Goal: Use online tool/utility: Utilize a website feature to perform a specific function

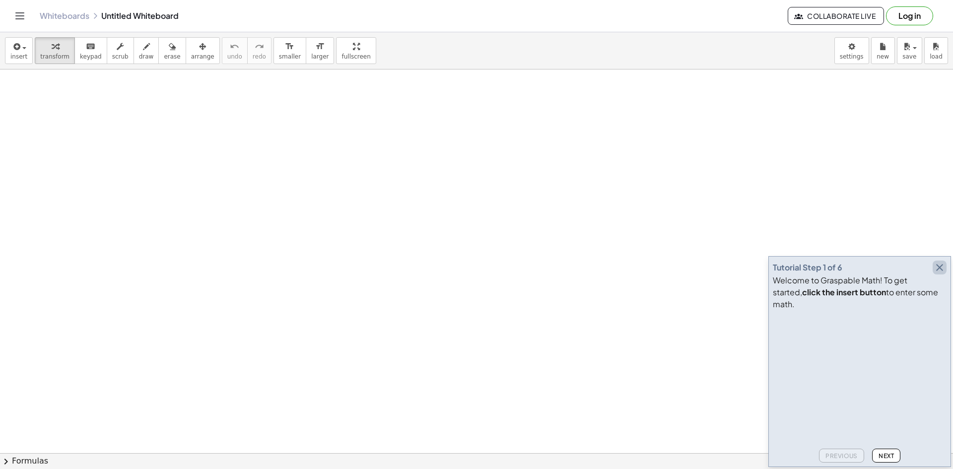
click at [939, 273] on icon "button" at bounding box center [940, 268] width 12 height 12
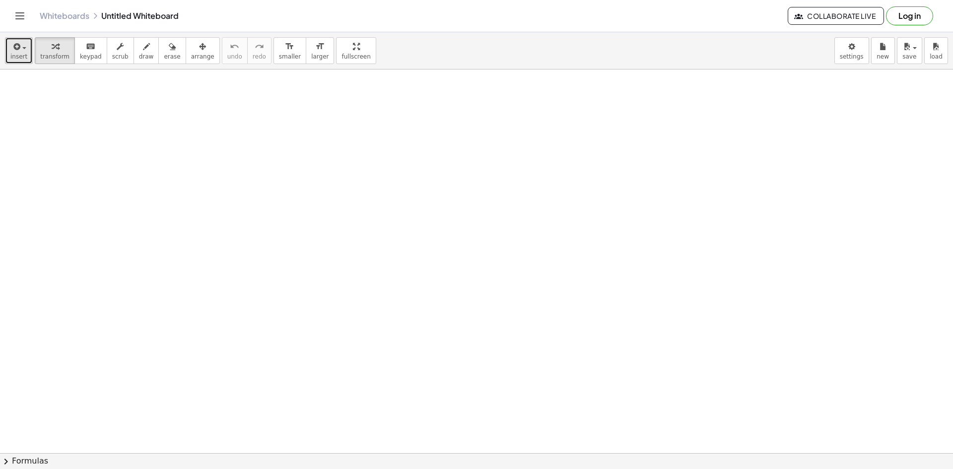
click at [10, 46] on button "insert" at bounding box center [19, 50] width 28 height 27
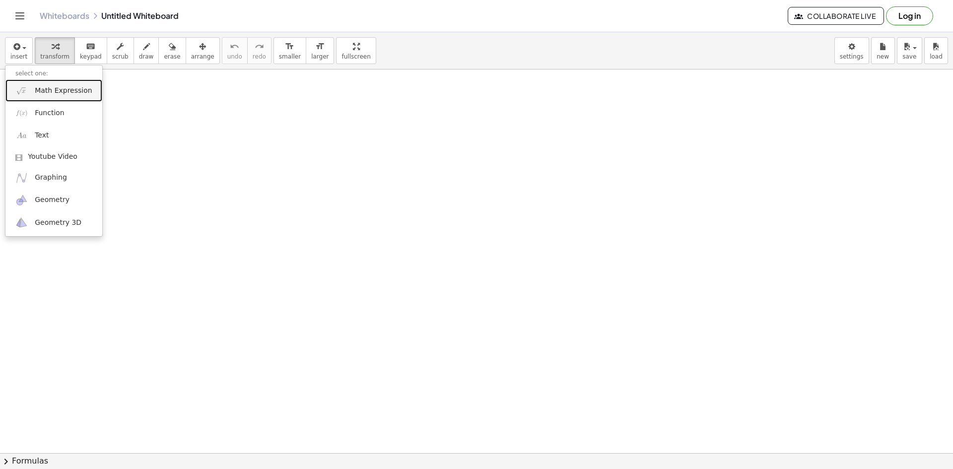
click at [57, 96] on link "Math Expression" at bounding box center [53, 90] width 97 height 22
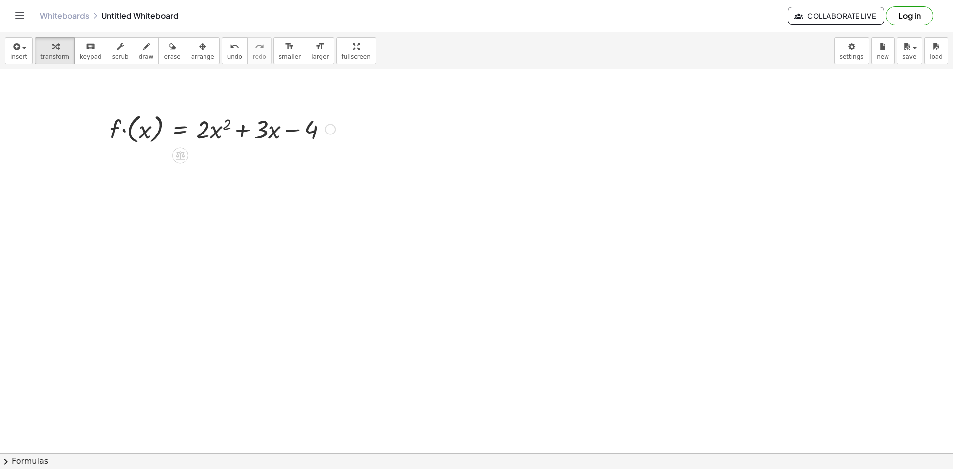
click at [127, 133] on div at bounding box center [222, 128] width 235 height 36
click at [136, 137] on div at bounding box center [222, 128] width 235 height 36
click at [161, 159] on div at bounding box center [222, 163] width 235 height 34
click at [331, 157] on div at bounding box center [222, 163] width 235 height 34
click at [331, 162] on div at bounding box center [330, 164] width 11 height 11
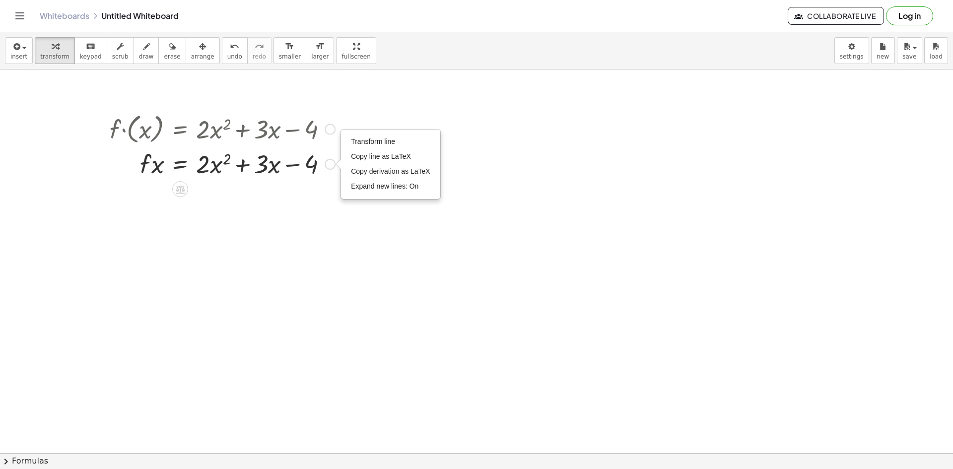
click at [143, 167] on div at bounding box center [222, 163] width 235 height 34
drag, startPoint x: 203, startPoint y: 161, endPoint x: 136, endPoint y: 170, distance: 67.0
click at [136, 170] on div at bounding box center [222, 163] width 235 height 34
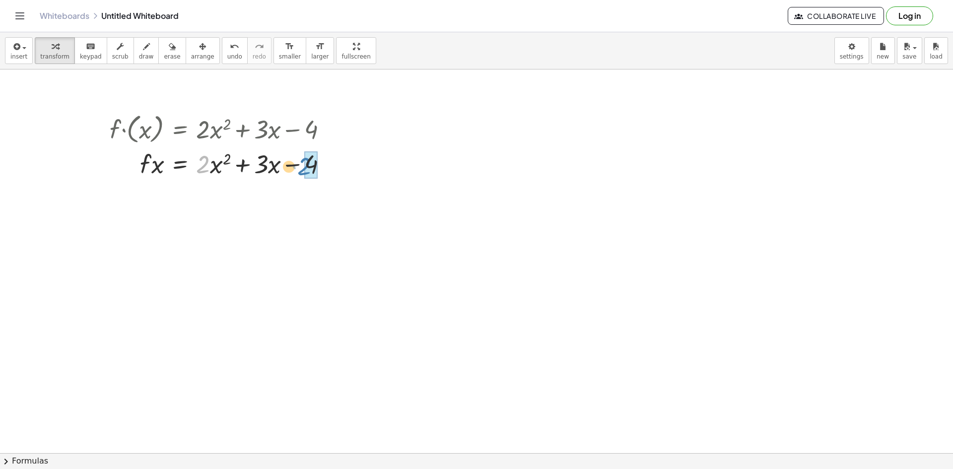
drag, startPoint x: 198, startPoint y: 160, endPoint x: 337, endPoint y: 164, distance: 139.5
click at [333, 164] on div at bounding box center [222, 163] width 235 height 34
drag, startPoint x: 378, startPoint y: 209, endPoint x: 163, endPoint y: 166, distance: 219.1
click at [151, 165] on div at bounding box center [222, 163] width 235 height 34
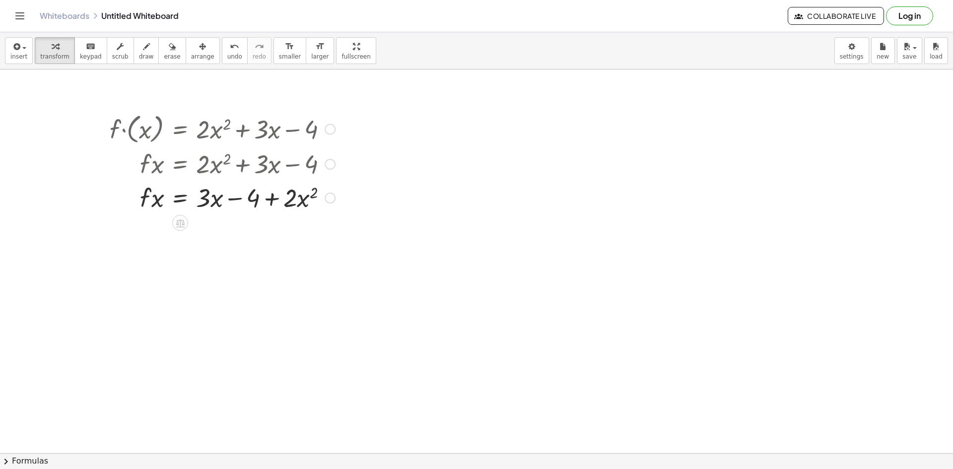
click at [191, 193] on div at bounding box center [222, 197] width 235 height 34
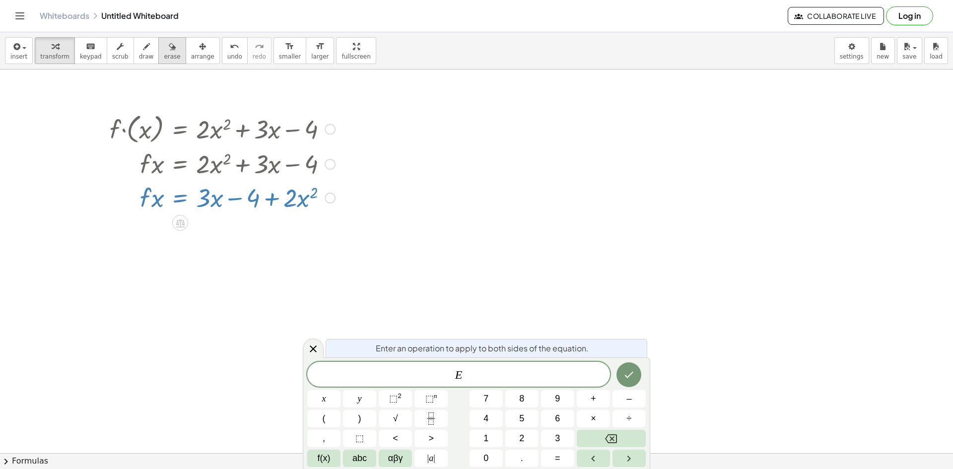
click at [164, 43] on div "button" at bounding box center [172, 46] width 16 height 12
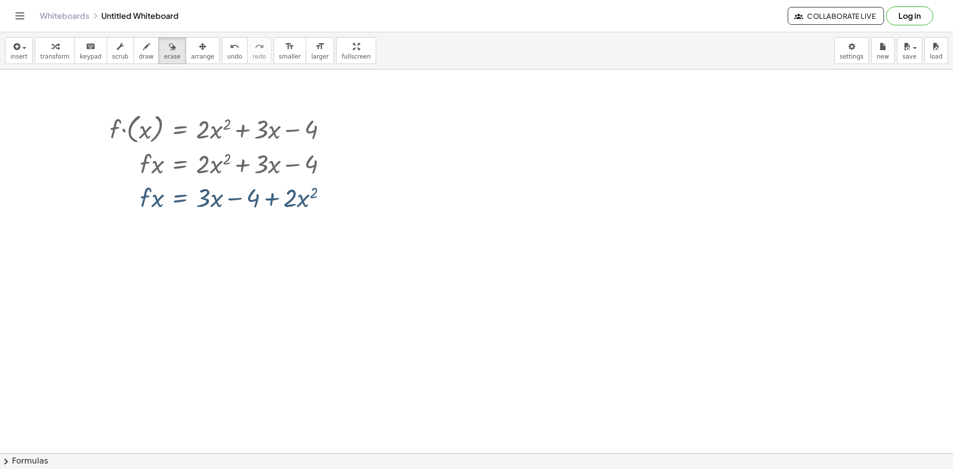
drag, startPoint x: 266, startPoint y: 205, endPoint x: 373, endPoint y: 203, distance: 106.7
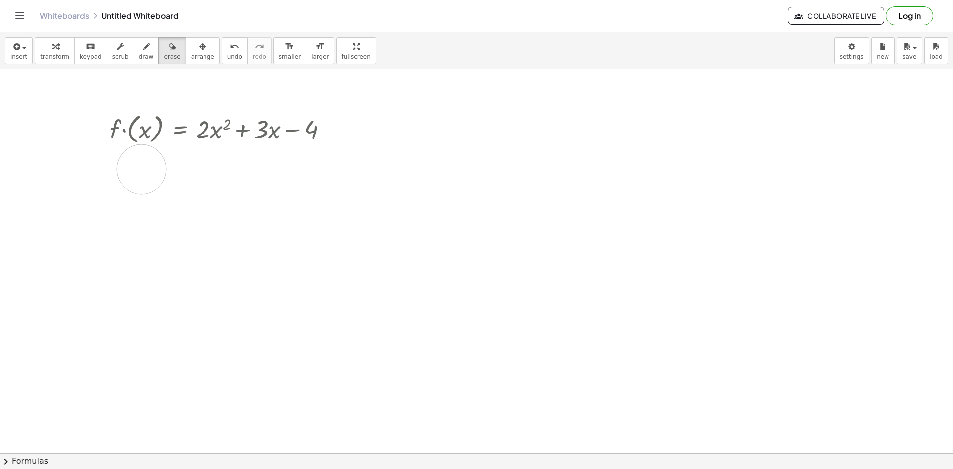
drag, startPoint x: 376, startPoint y: 182, endPoint x: 103, endPoint y: 183, distance: 273.0
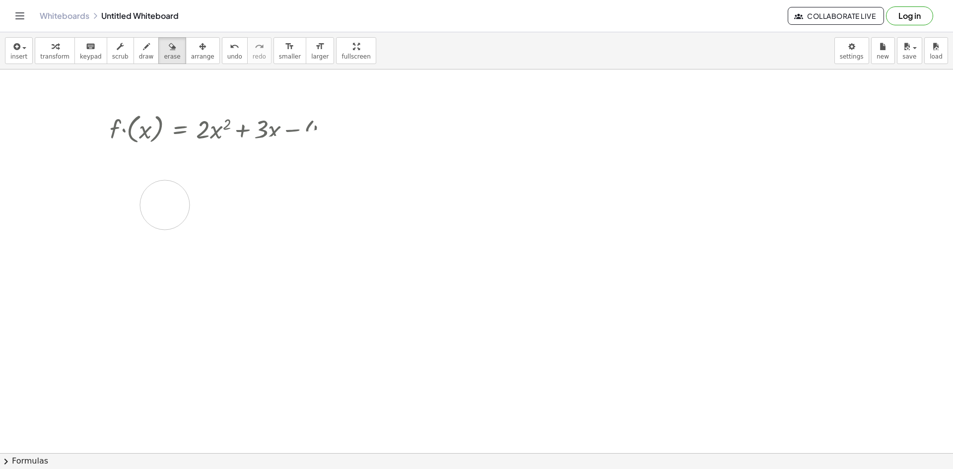
drag, startPoint x: 141, startPoint y: 173, endPoint x: 223, endPoint y: 198, distance: 85.2
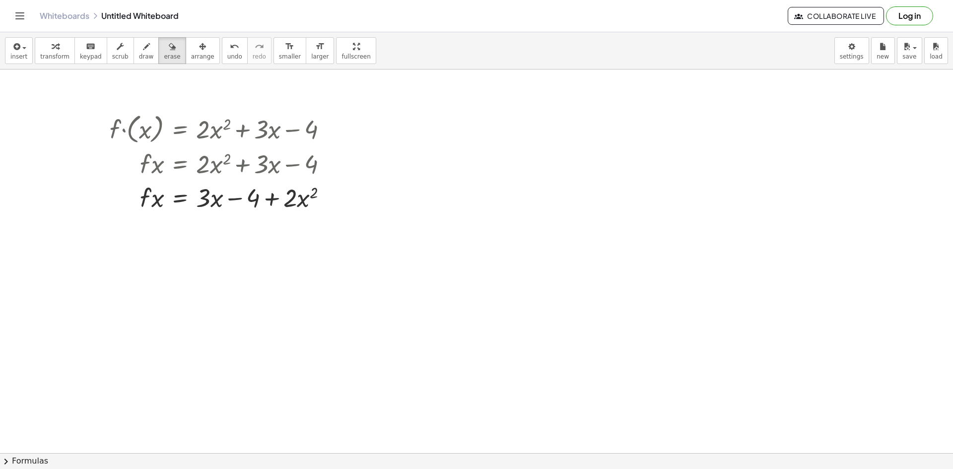
drag, startPoint x: 317, startPoint y: 166, endPoint x: 291, endPoint y: 247, distance: 84.6
drag, startPoint x: 317, startPoint y: 205, endPoint x: 93, endPoint y: 202, distance: 223.8
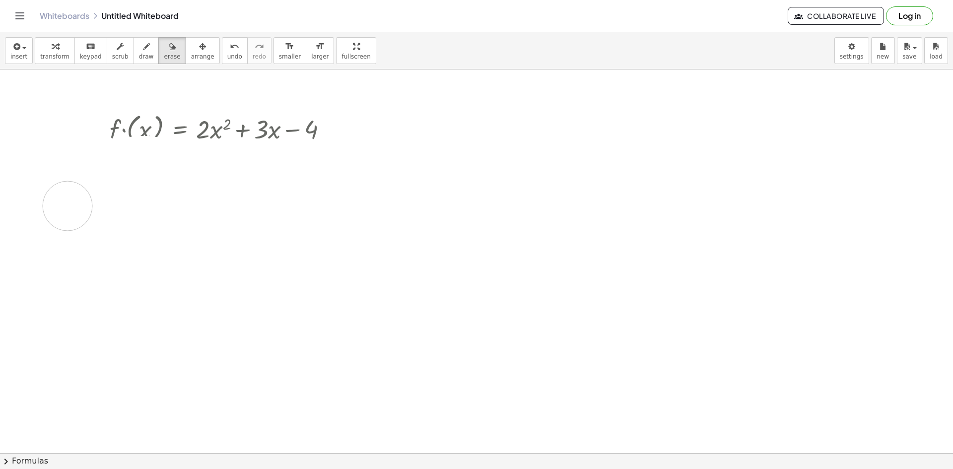
drag, startPoint x: 93, startPoint y: 202, endPoint x: 68, endPoint y: 207, distance: 25.8
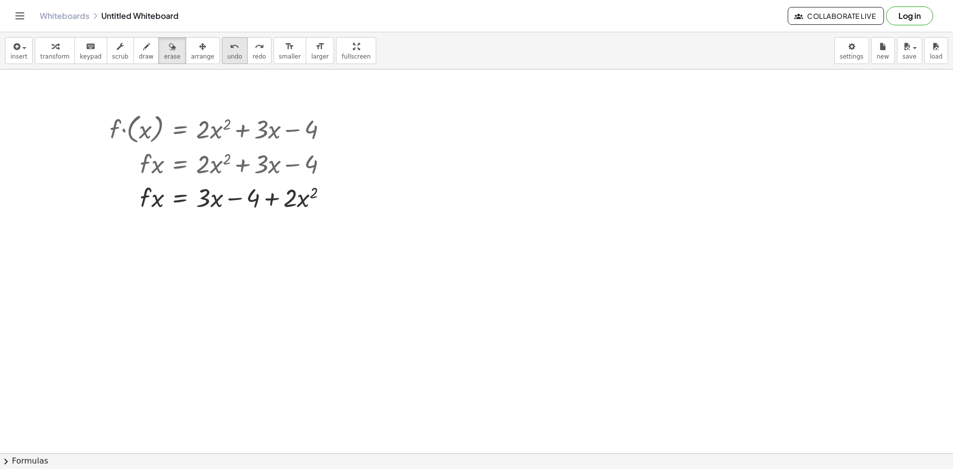
click at [227, 55] on span "undo" at bounding box center [234, 56] width 15 height 7
click at [169, 51] on icon "button" at bounding box center [172, 47] width 7 height 12
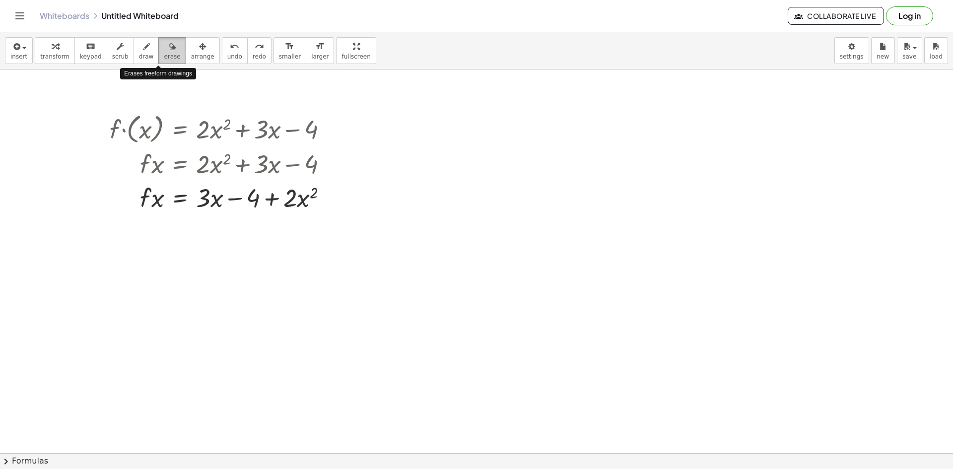
click at [169, 51] on icon "button" at bounding box center [172, 47] width 7 height 12
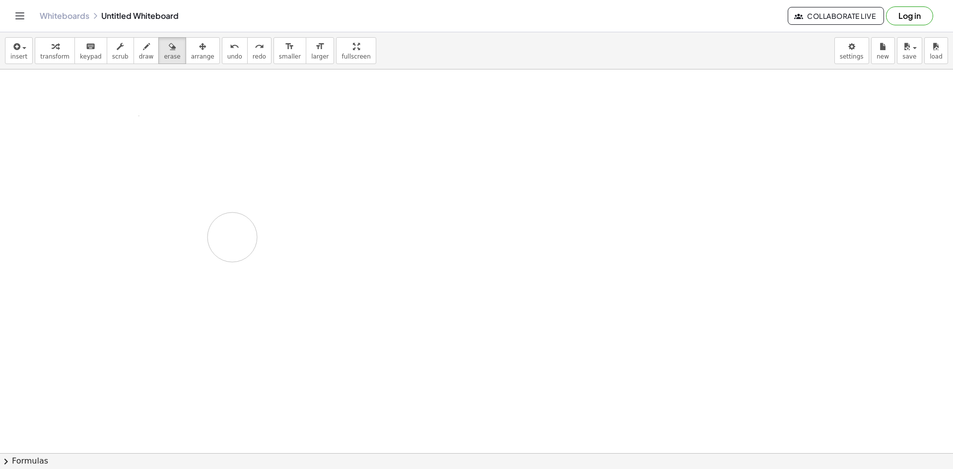
drag, startPoint x: 216, startPoint y: 199, endPoint x: 237, endPoint y: 234, distance: 41.4
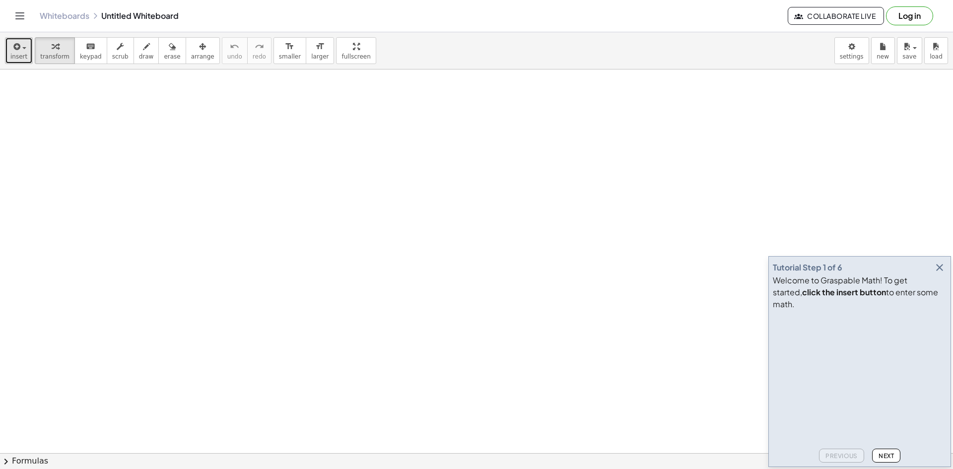
click at [21, 53] on span "insert" at bounding box center [18, 56] width 17 height 7
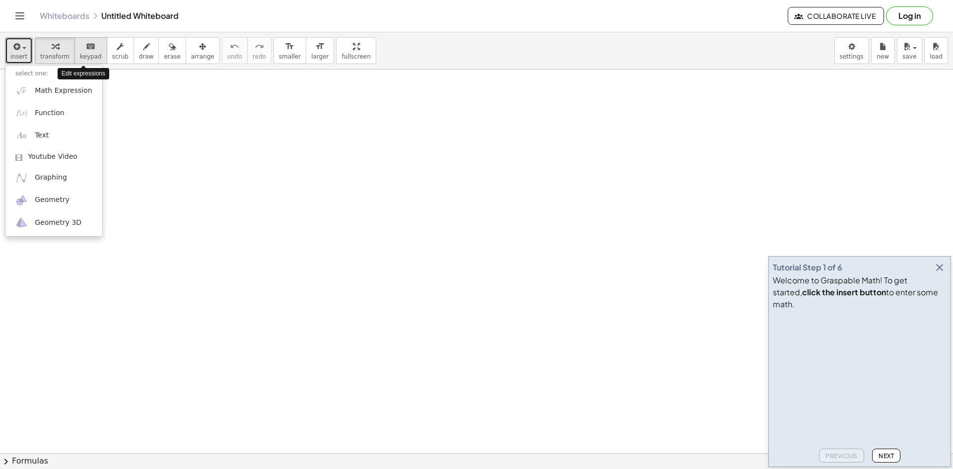
click at [84, 58] on span "keypad" at bounding box center [91, 56] width 22 height 7
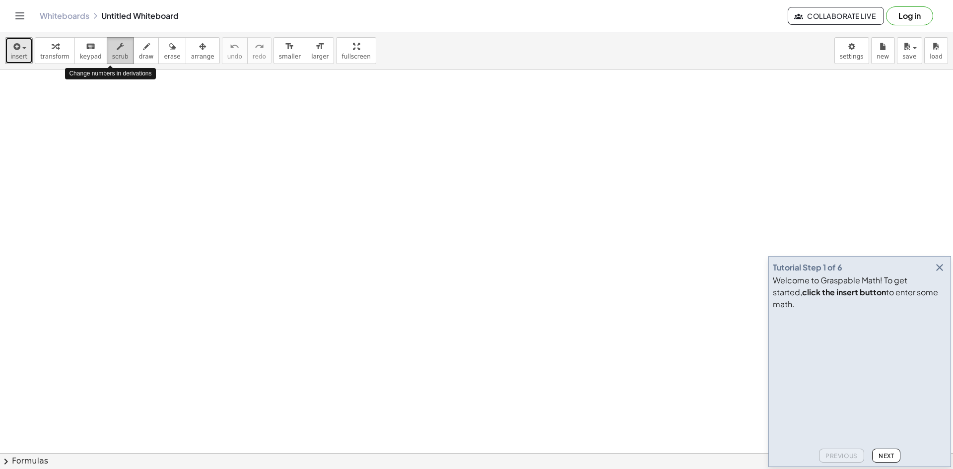
click at [112, 51] on div "button" at bounding box center [120, 46] width 16 height 12
click at [20, 48] on span "button" at bounding box center [21, 47] width 2 height 7
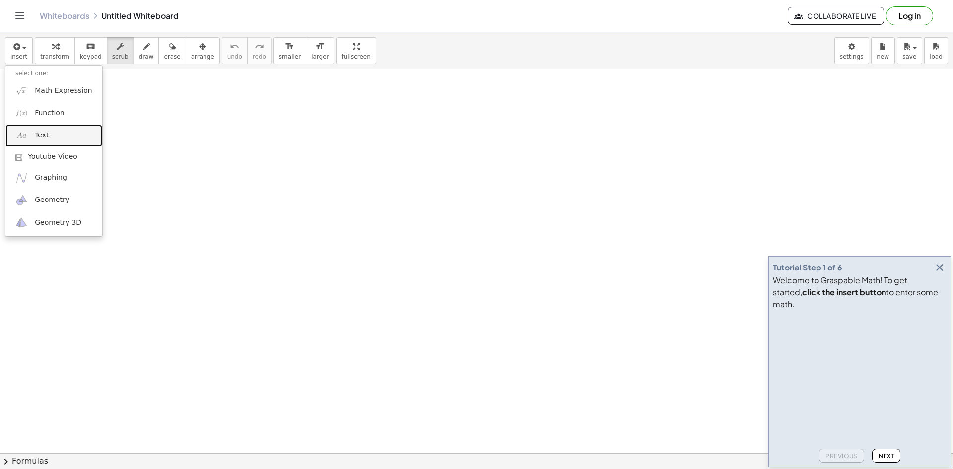
click at [45, 133] on span "Text" at bounding box center [42, 136] width 14 height 10
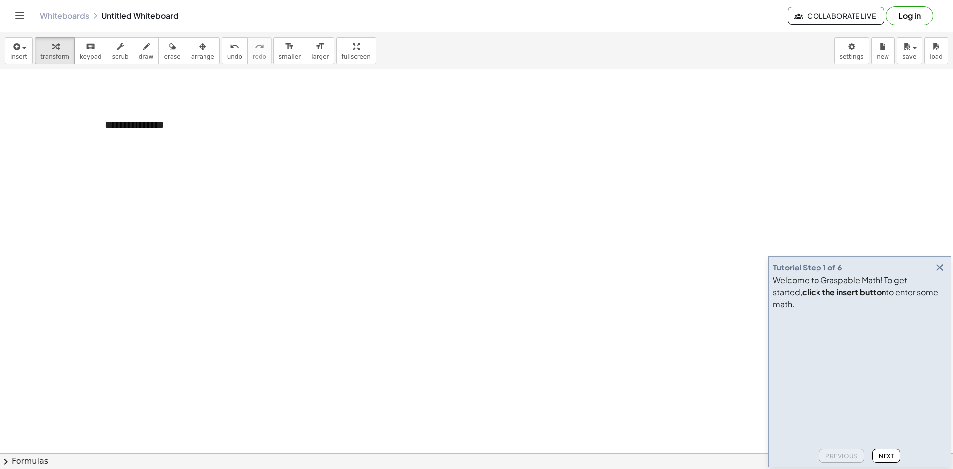
click at [939, 273] on icon "button" at bounding box center [940, 268] width 12 height 12
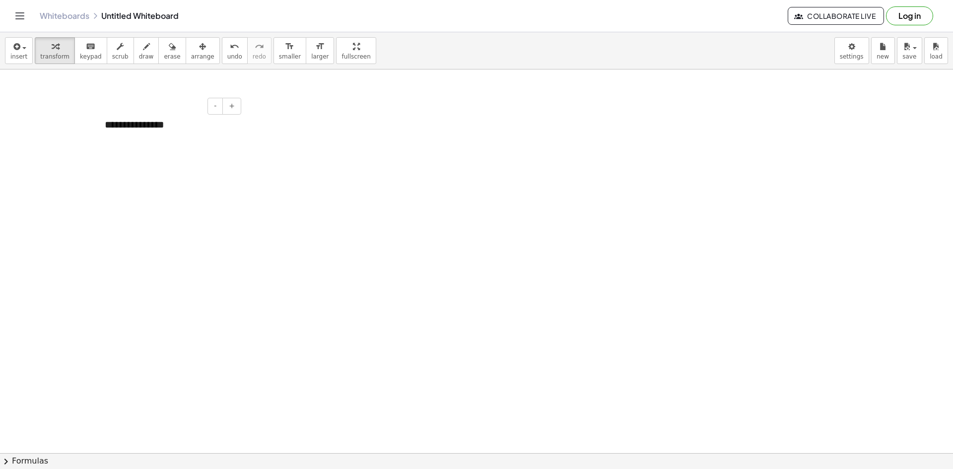
click at [123, 125] on div "**********" at bounding box center [169, 125] width 149 height 34
click at [243, 141] on div "**********" at bounding box center [169, 125] width 149 height 34
click at [170, 122] on div "**********" at bounding box center [169, 125] width 149 height 34
click at [169, 50] on icon "button" at bounding box center [172, 47] width 7 height 12
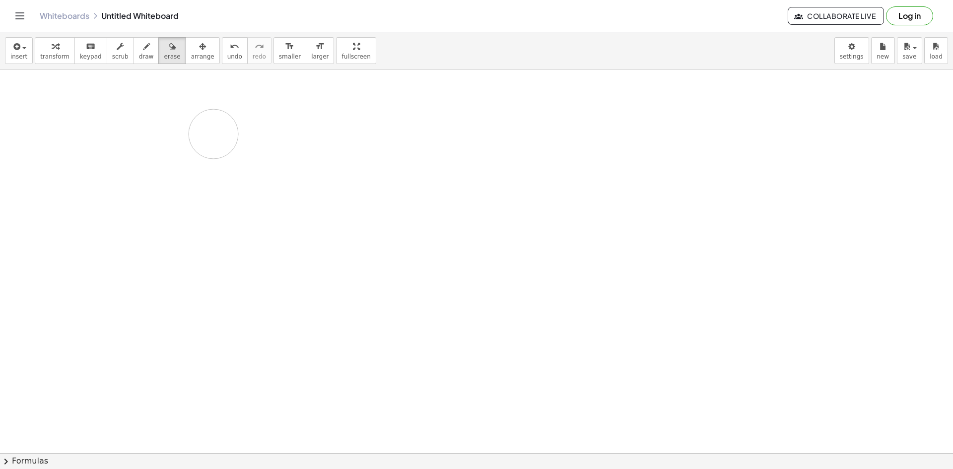
drag, startPoint x: 204, startPoint y: 152, endPoint x: 213, endPoint y: 134, distance: 20.6
drag, startPoint x: 135, startPoint y: 117, endPoint x: 143, endPoint y: 117, distance: 7.9
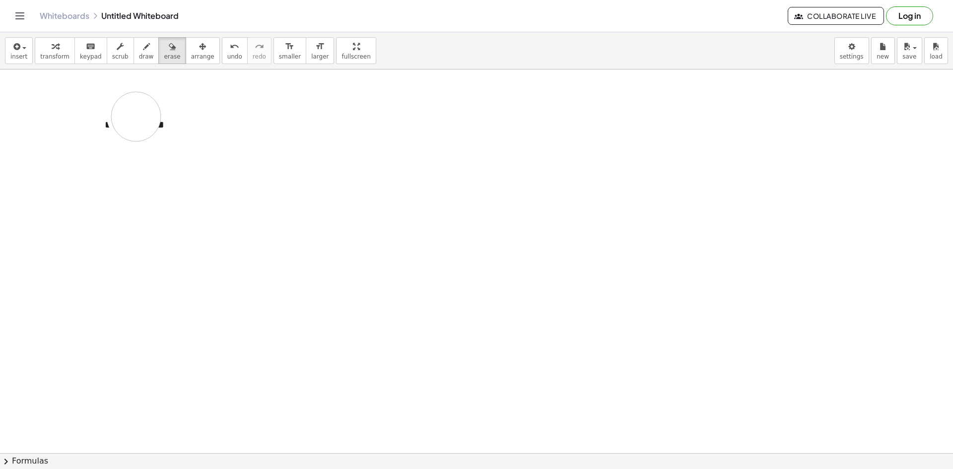
drag, startPoint x: 160, startPoint y: 128, endPoint x: 237, endPoint y: 133, distance: 77.6
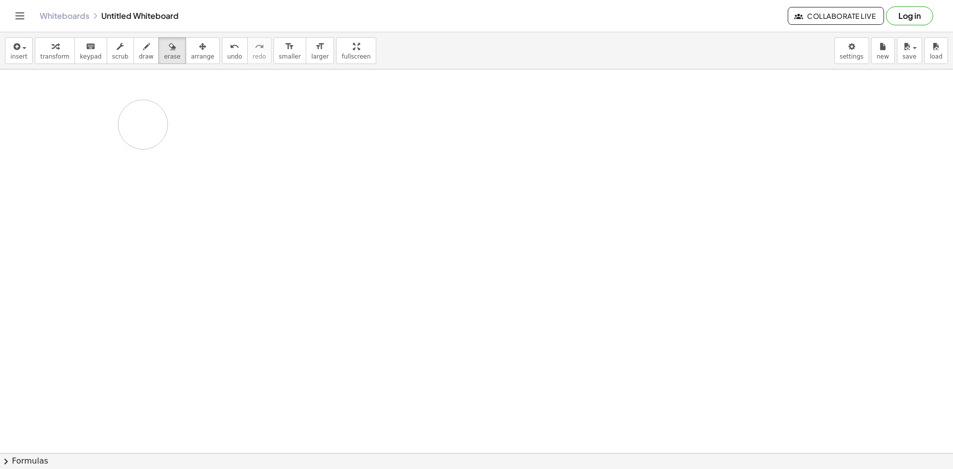
drag, startPoint x: 149, startPoint y: 126, endPoint x: 136, endPoint y: 120, distance: 13.6
drag, startPoint x: 136, startPoint y: 120, endPoint x: 119, endPoint y: 163, distance: 46.3
drag, startPoint x: 157, startPoint y: 127, endPoint x: 39, endPoint y: 139, distance: 119.3
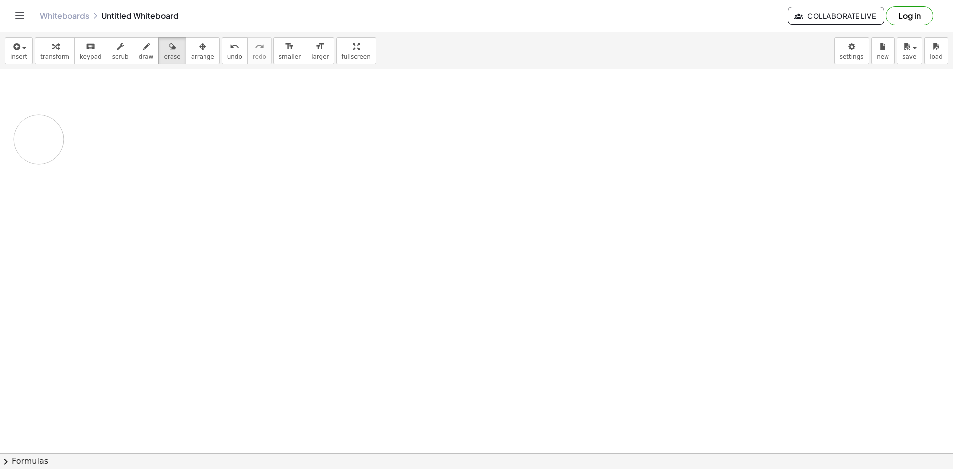
click at [199, 45] on icon "button" at bounding box center [202, 47] width 7 height 12
drag, startPoint x: 125, startPoint y: 126, endPoint x: 248, endPoint y: 199, distance: 143.8
click at [186, 199] on div at bounding box center [233, 195] width 149 height 34
click at [186, 48] on button "arrange" at bounding box center [203, 50] width 34 height 27
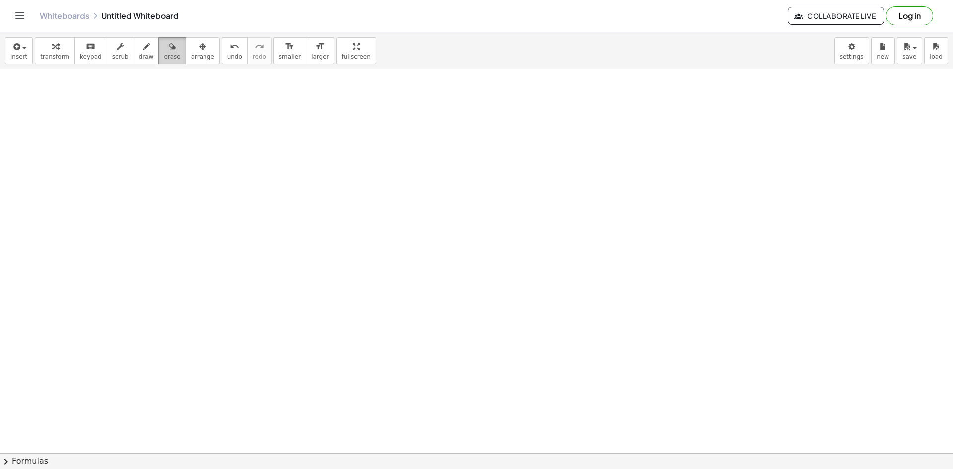
click at [164, 57] on span "erase" at bounding box center [172, 56] width 16 height 7
click at [143, 44] on icon "button" at bounding box center [146, 47] width 7 height 12
drag, startPoint x: 119, startPoint y: 169, endPoint x: 176, endPoint y: 184, distance: 59.3
drag, startPoint x: 156, startPoint y: 54, endPoint x: 139, endPoint y: 168, distance: 115.8
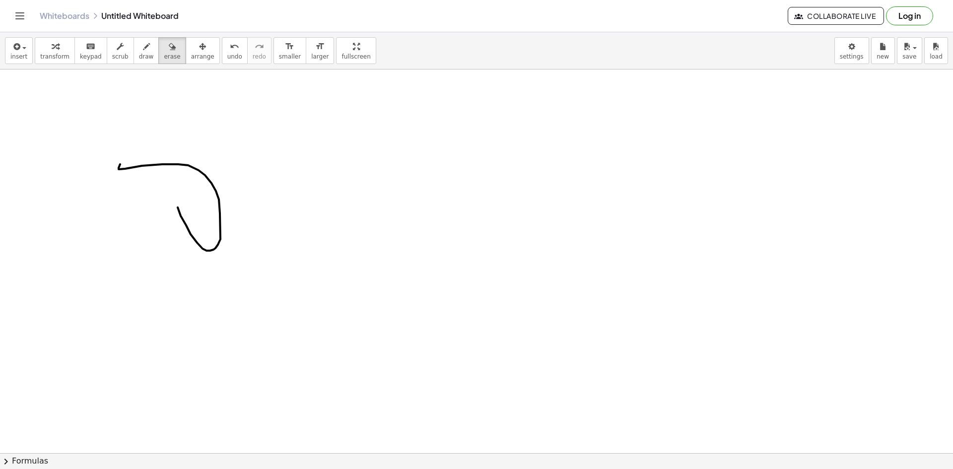
click at [164, 53] on span "erase" at bounding box center [172, 56] width 16 height 7
drag, startPoint x: 139, startPoint y: 168, endPoint x: 179, endPoint y: 218, distance: 63.9
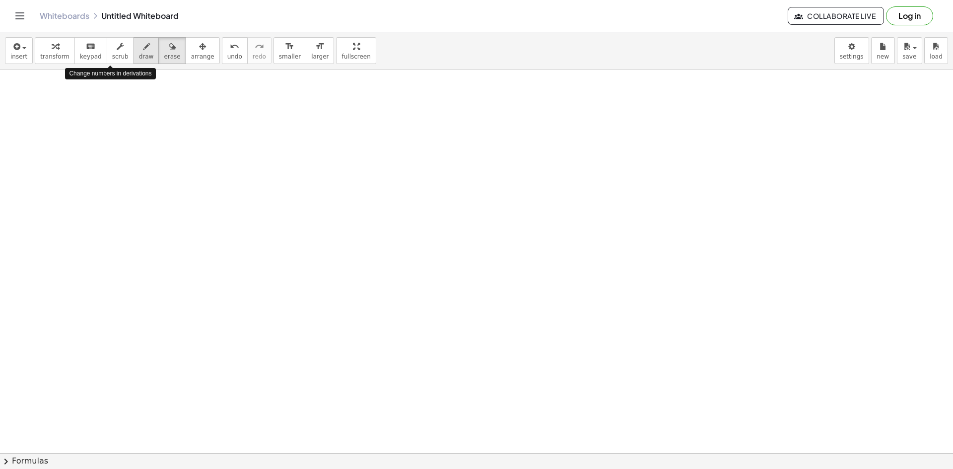
click at [143, 42] on icon "button" at bounding box center [146, 47] width 7 height 12
drag, startPoint x: 75, startPoint y: 151, endPoint x: 99, endPoint y: 184, distance: 40.1
drag, startPoint x: 98, startPoint y: 172, endPoint x: 133, endPoint y: 184, distance: 36.7
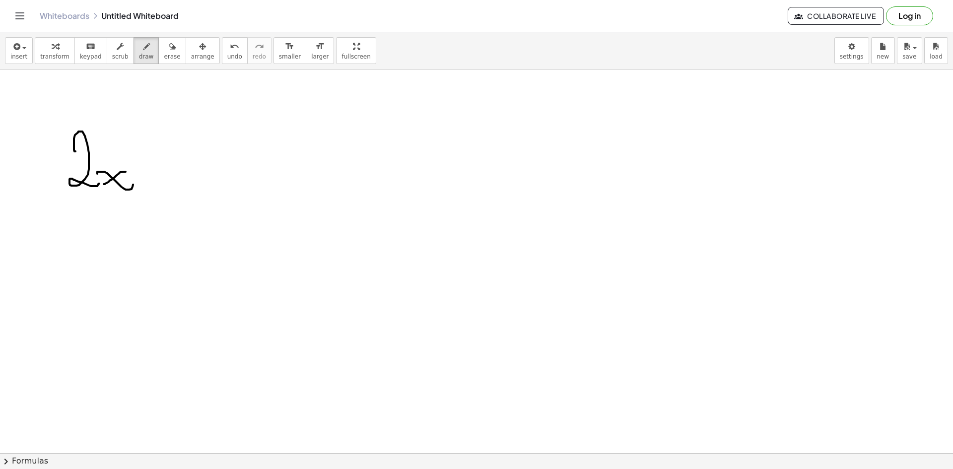
drag, startPoint x: 126, startPoint y: 172, endPoint x: 104, endPoint y: 184, distance: 25.1
drag, startPoint x: 152, startPoint y: 170, endPoint x: 157, endPoint y: 191, distance: 21.8
drag, startPoint x: 139, startPoint y: 187, endPoint x: 164, endPoint y: 185, distance: 24.9
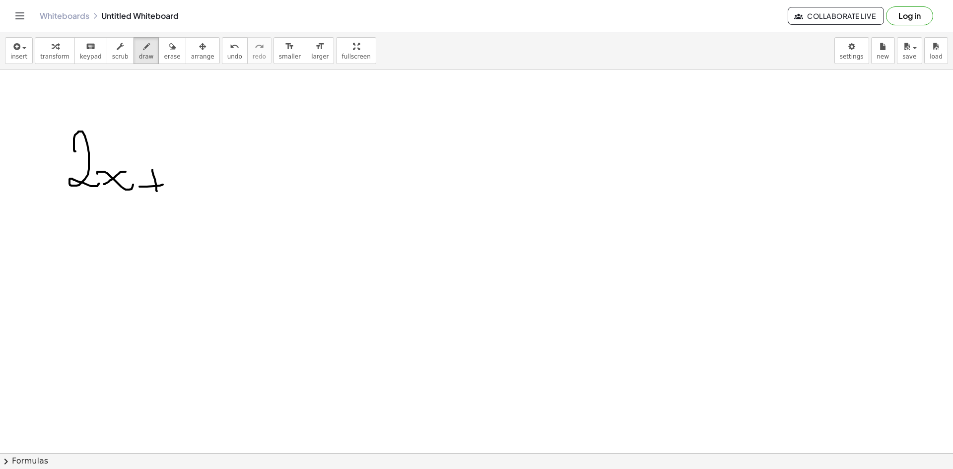
drag, startPoint x: 195, startPoint y: 147, endPoint x: 204, endPoint y: 193, distance: 46.6
click at [164, 55] on span "erase" at bounding box center [172, 56] width 16 height 7
drag, startPoint x: 258, startPoint y: 137, endPoint x: 195, endPoint y: 185, distance: 79.0
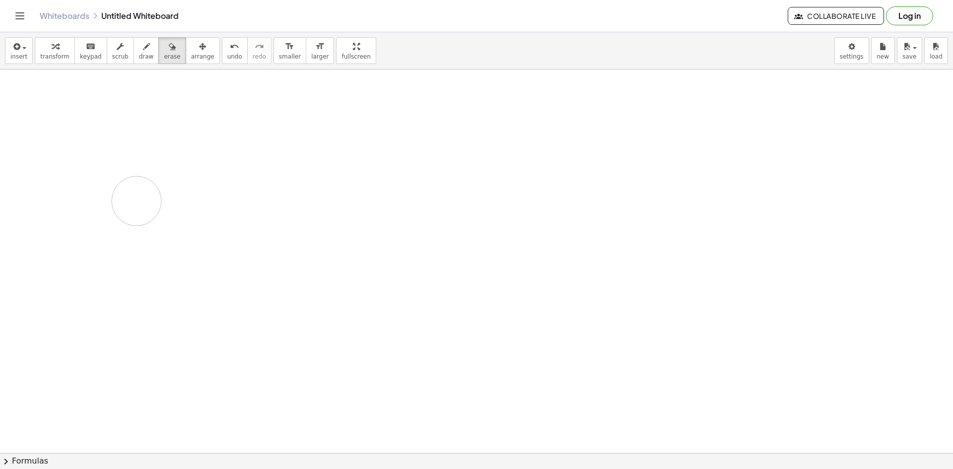
click at [191, 53] on span "arrange" at bounding box center [202, 56] width 23 height 7
click at [14, 57] on span "insert" at bounding box center [18, 56] width 17 height 7
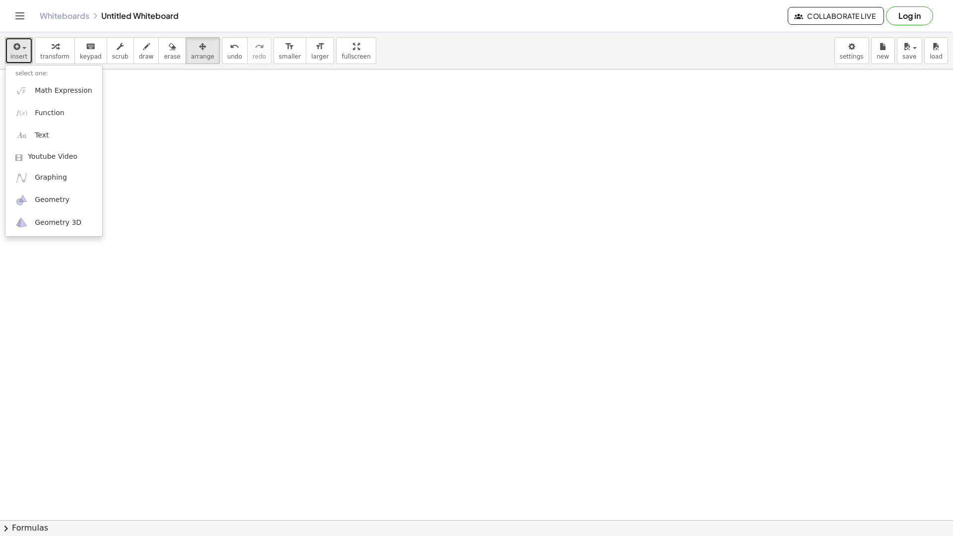
drag, startPoint x: 336, startPoint y: 44, endPoint x: 336, endPoint y: 87, distance: 43.2
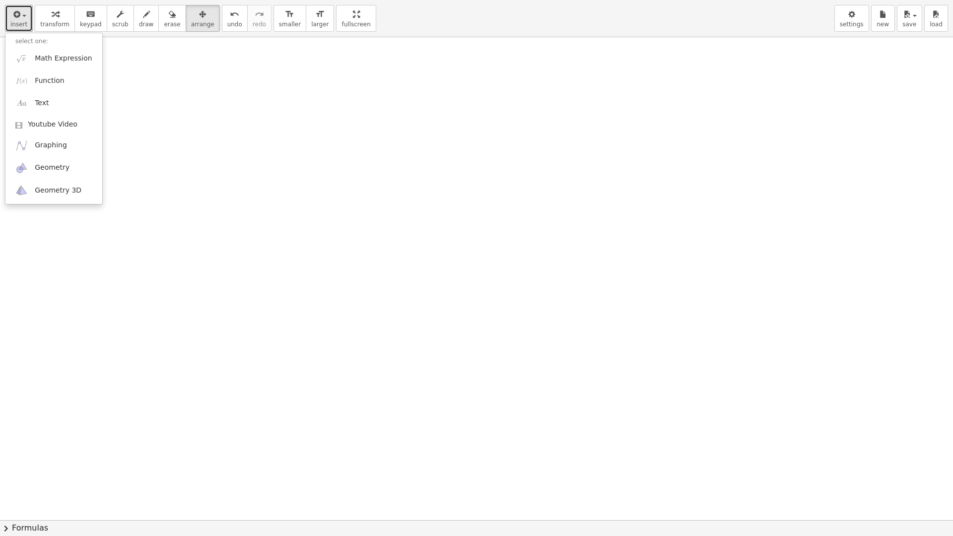
click at [336, 87] on div "insert select one: Math Expression Function Text Youtube Video Graphing Geometr…" at bounding box center [476, 268] width 953 height 536
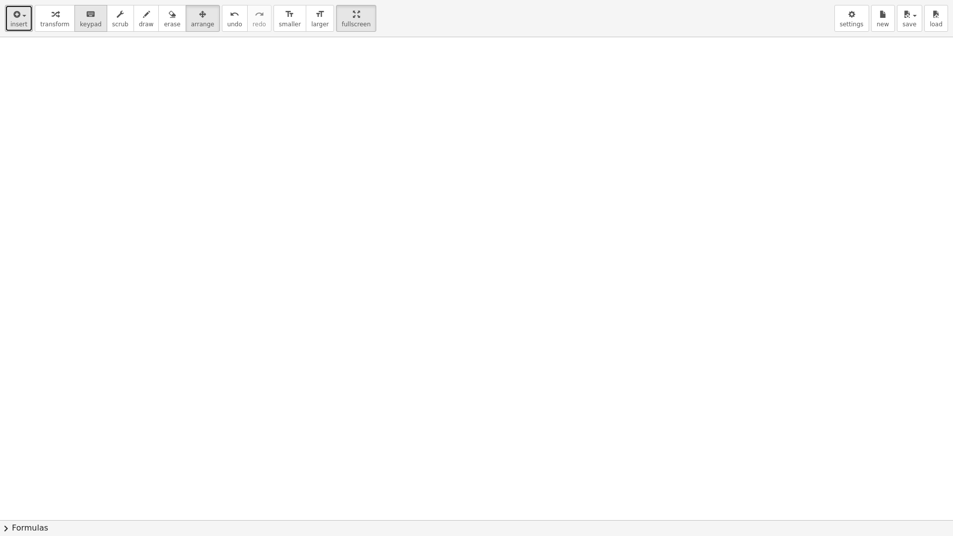
click at [86, 19] on icon "keyboard" at bounding box center [90, 14] width 9 height 12
click at [112, 26] on span "scrub" at bounding box center [120, 24] width 16 height 7
click at [158, 18] on button "erase" at bounding box center [171, 18] width 27 height 27
click at [143, 15] on icon "button" at bounding box center [146, 14] width 7 height 12
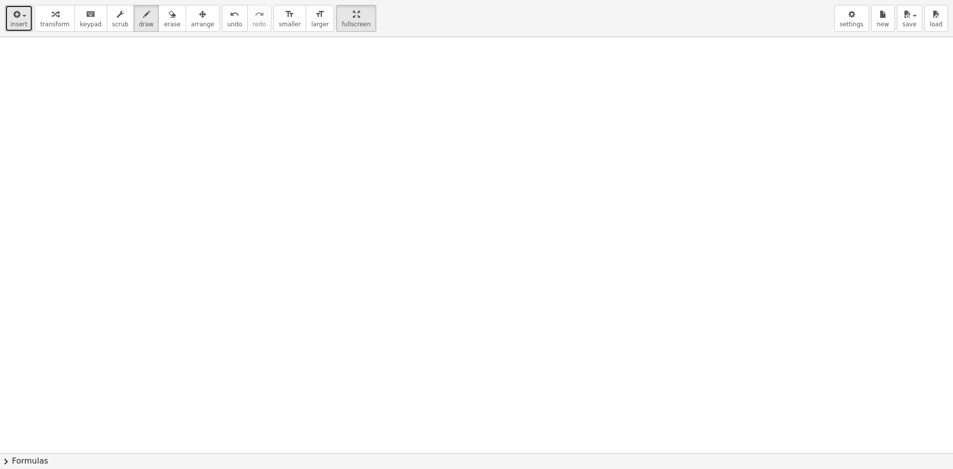
click at [15, 28] on span "insert" at bounding box center [18, 24] width 17 height 7
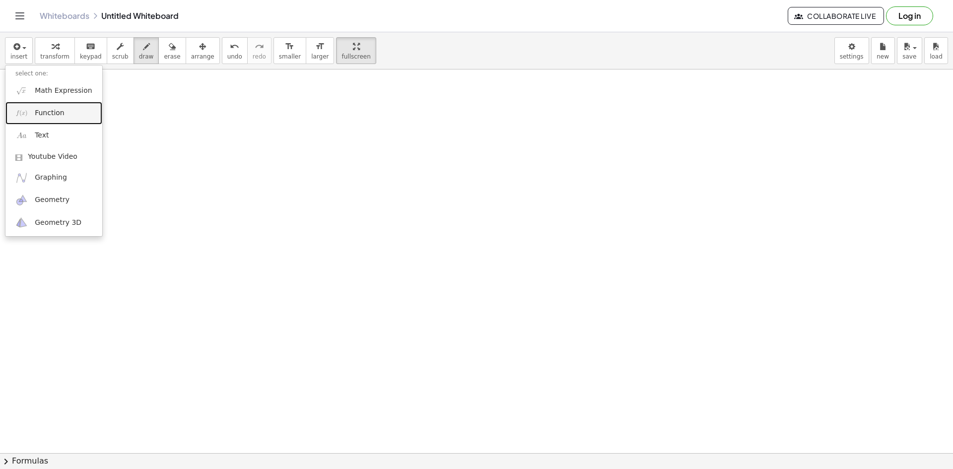
click at [44, 114] on span "Function" at bounding box center [50, 113] width 30 height 10
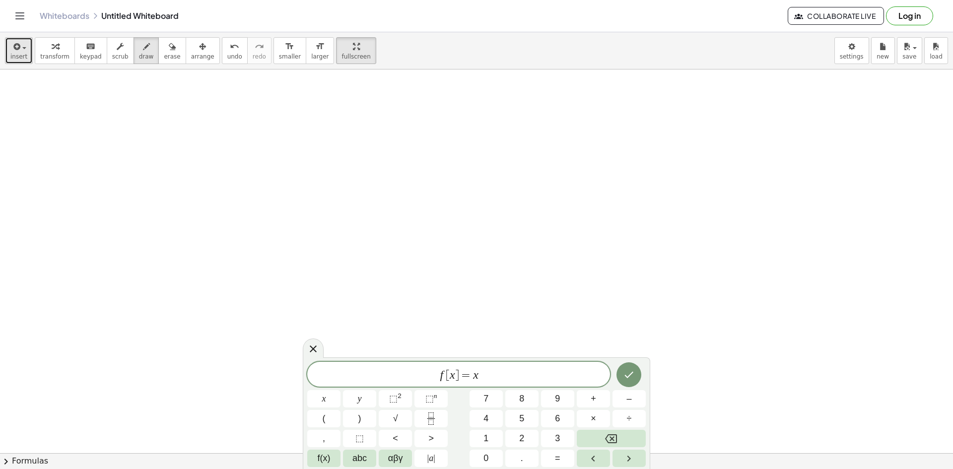
click at [11, 52] on icon "button" at bounding box center [15, 47] width 9 height 12
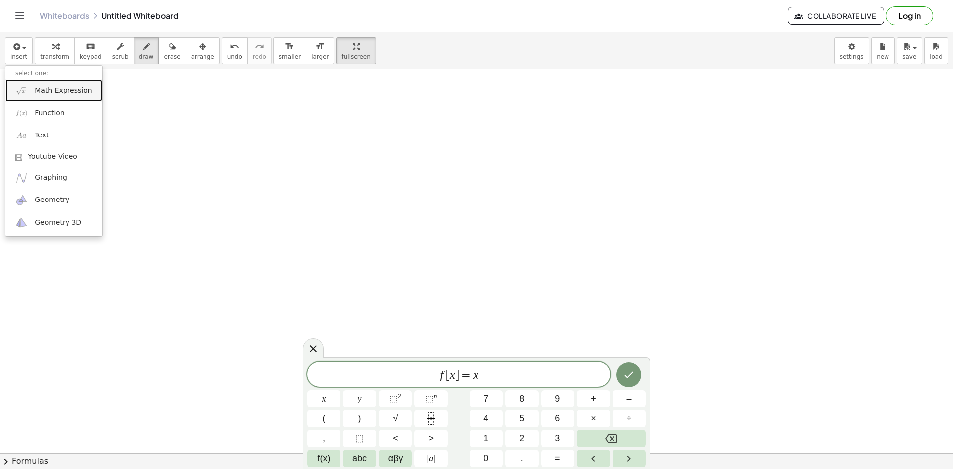
click at [48, 89] on span "Math Expression" at bounding box center [63, 91] width 57 height 10
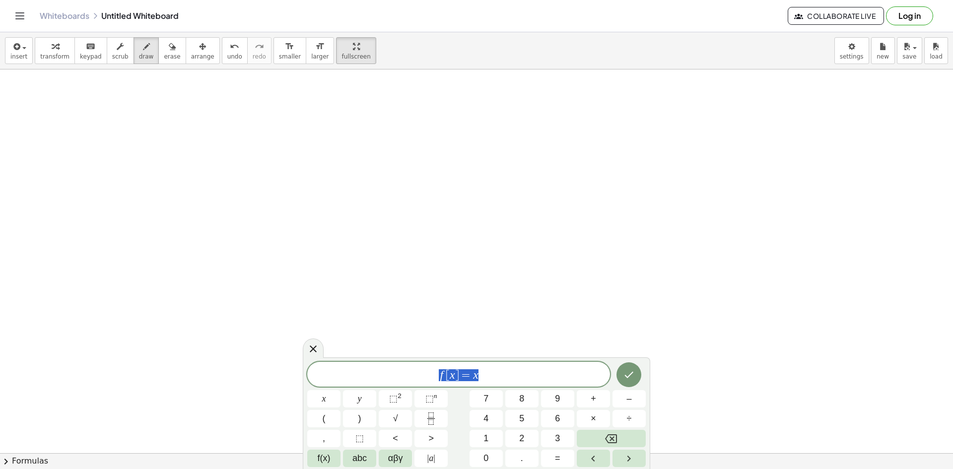
drag, startPoint x: 499, startPoint y: 379, endPoint x: 352, endPoint y: 381, distance: 147.4
click at [355, 383] on div "****** f [ x ] = x" at bounding box center [458, 374] width 303 height 25
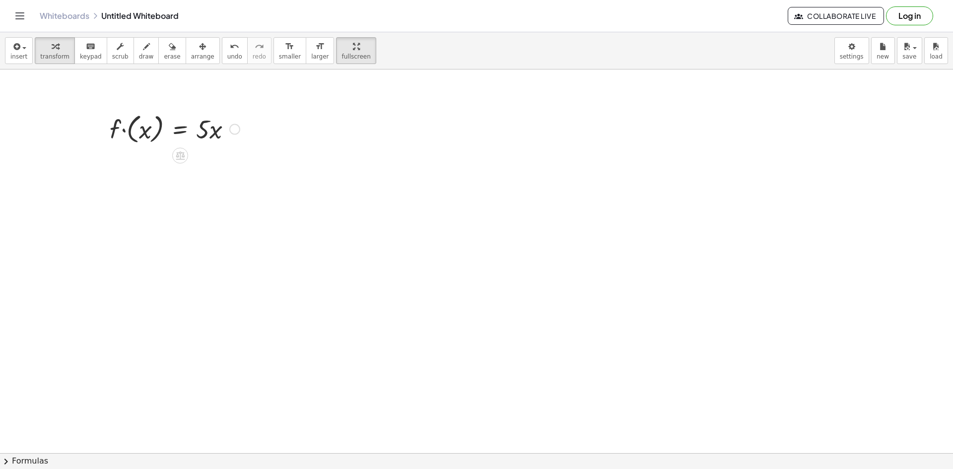
click at [184, 121] on div at bounding box center [175, 128] width 140 height 36
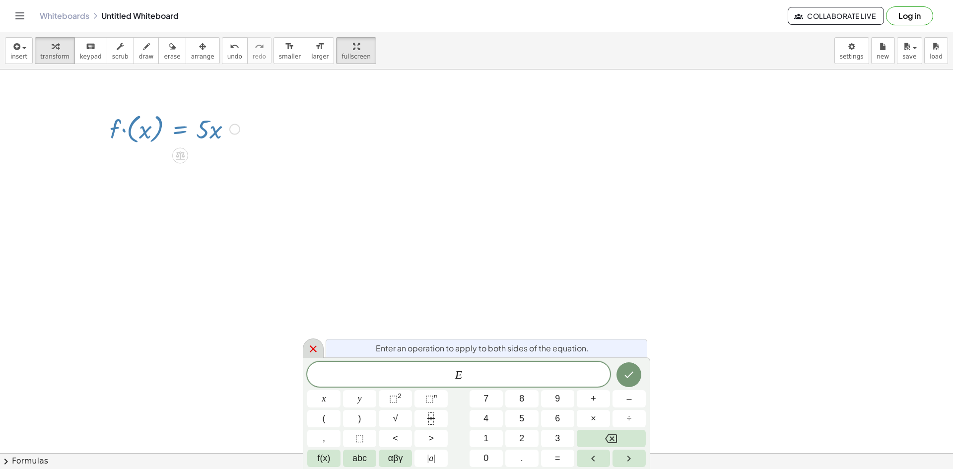
click at [308, 347] on icon at bounding box center [313, 349] width 12 height 12
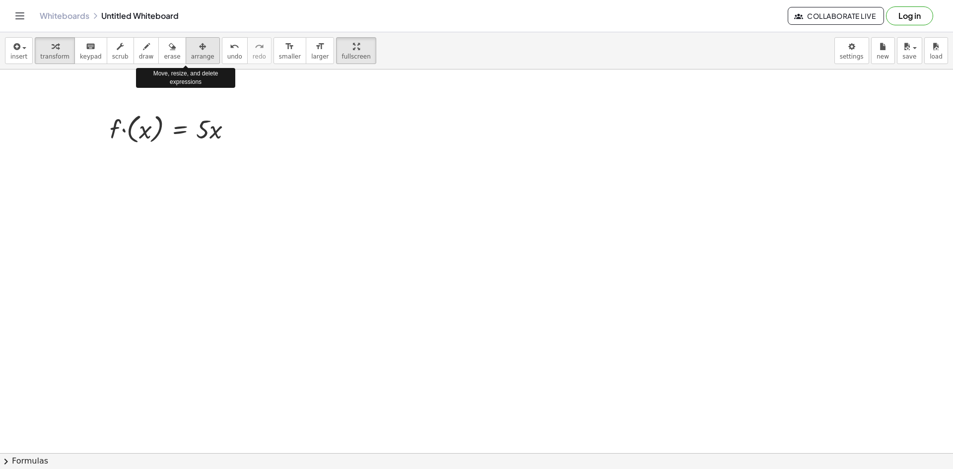
click at [199, 48] on icon "button" at bounding box center [202, 47] width 7 height 12
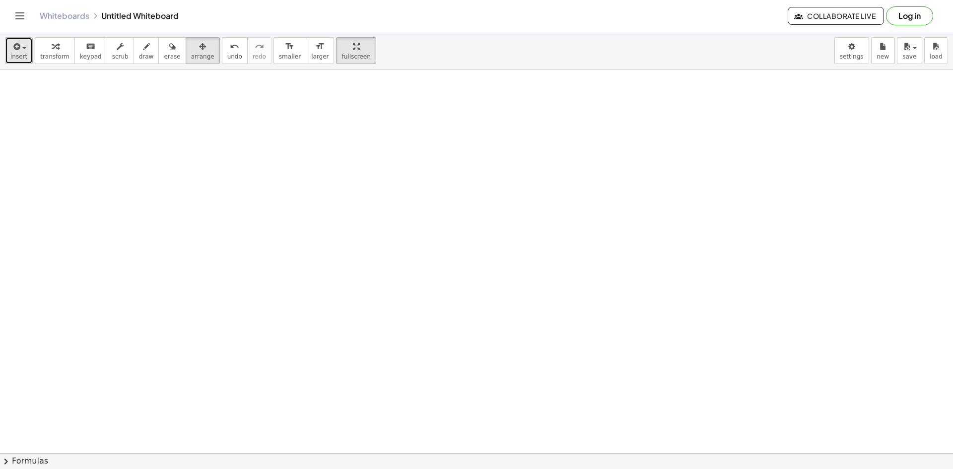
click at [14, 49] on icon "button" at bounding box center [15, 47] width 9 height 12
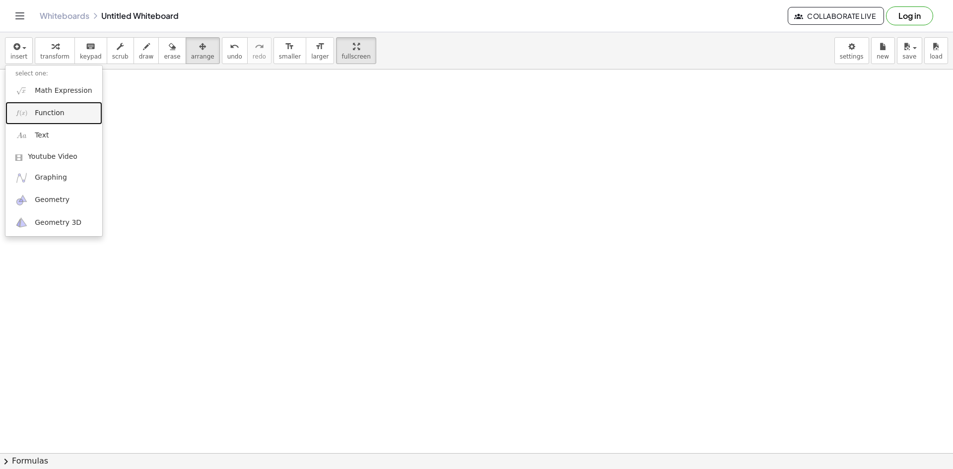
click at [56, 113] on span "Function" at bounding box center [50, 113] width 30 height 10
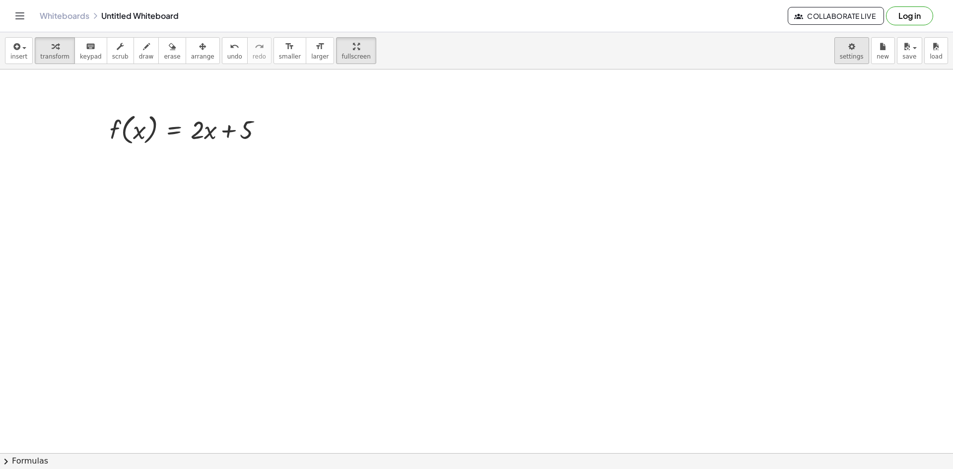
click at [851, 47] on body "Graspable Math Activities Get Started Activity Bank Assigned Work Classes White…" at bounding box center [476, 234] width 953 height 469
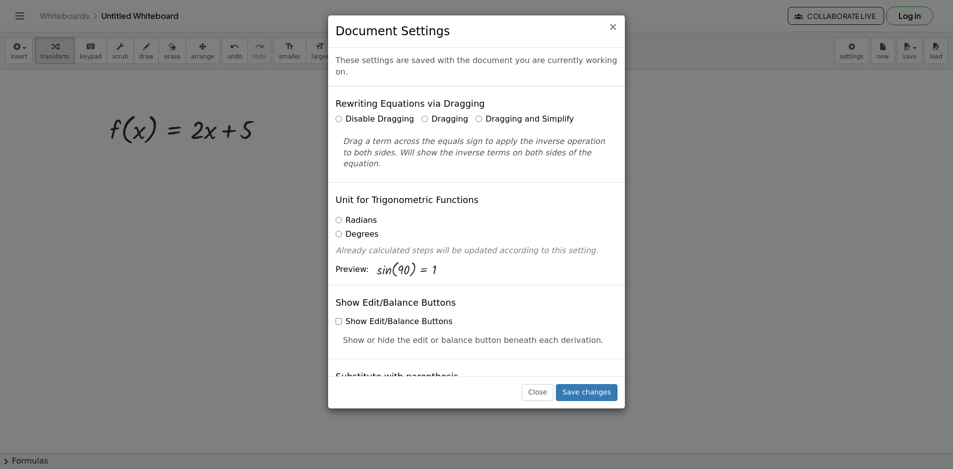
click at [613, 28] on span "×" at bounding box center [612, 27] width 9 height 12
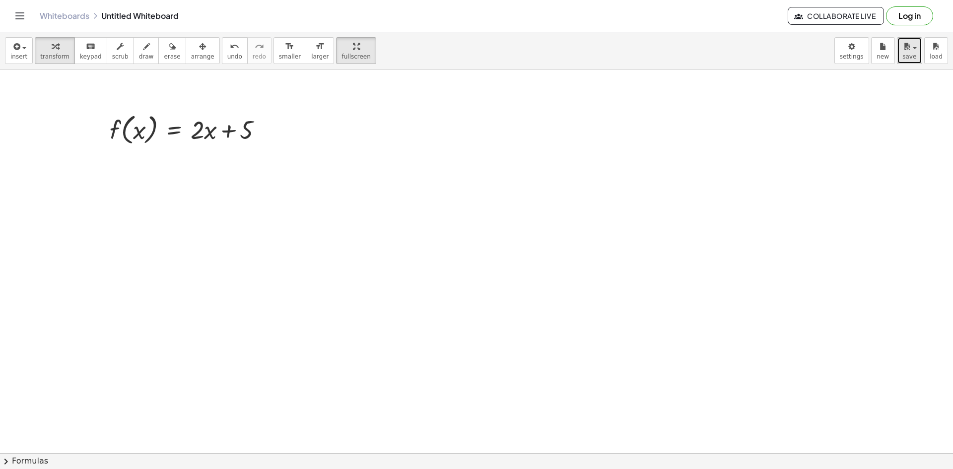
click at [902, 51] on icon "button" at bounding box center [906, 47] width 9 height 12
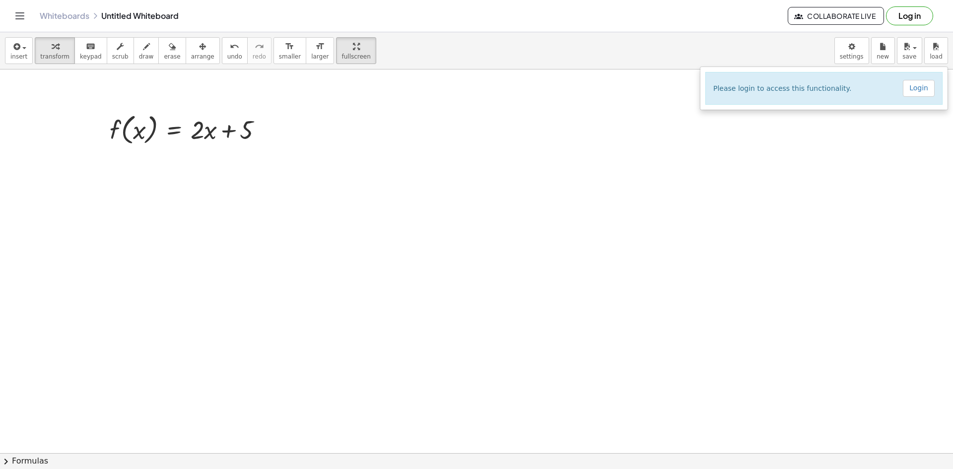
click at [739, 51] on div "insert select one: Math Expression Function Text Youtube Video Graphing Geometr…" at bounding box center [476, 50] width 953 height 37
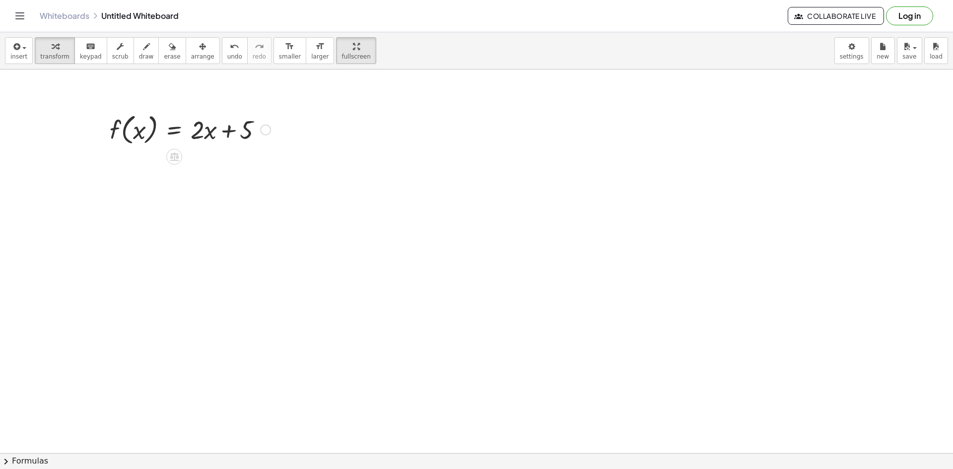
click at [264, 128] on div at bounding box center [265, 130] width 11 height 11
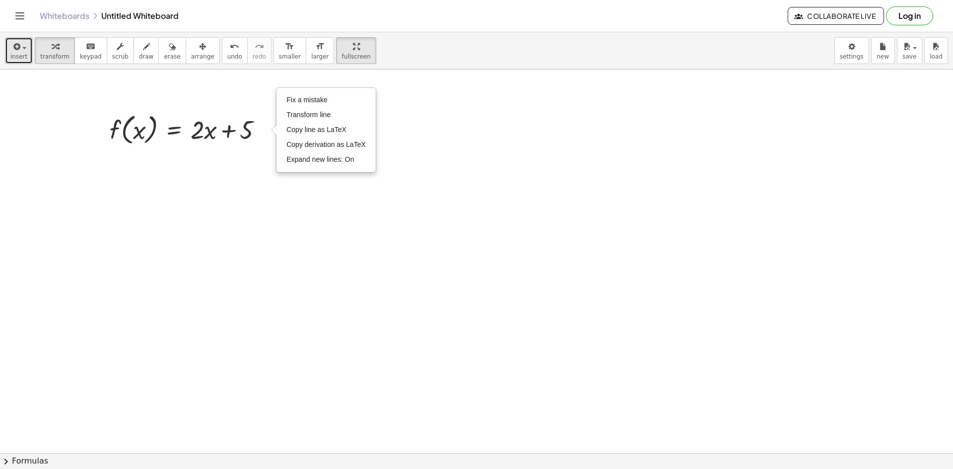
click at [16, 51] on icon "button" at bounding box center [15, 47] width 9 height 12
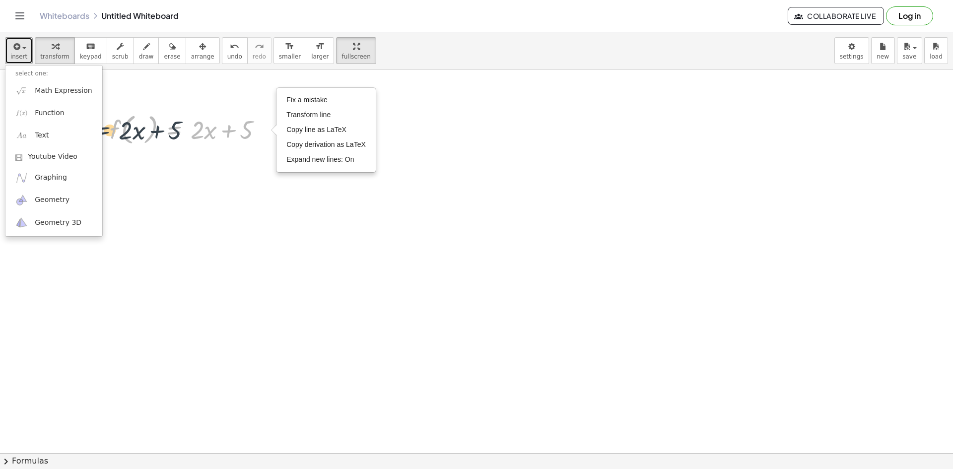
drag, startPoint x: 165, startPoint y: 133, endPoint x: 95, endPoint y: 103, distance: 76.2
click at [94, 103] on div "insert select one: Math Expression Function Text Youtube Video Graphing Geometr…" at bounding box center [476, 250] width 953 height 437
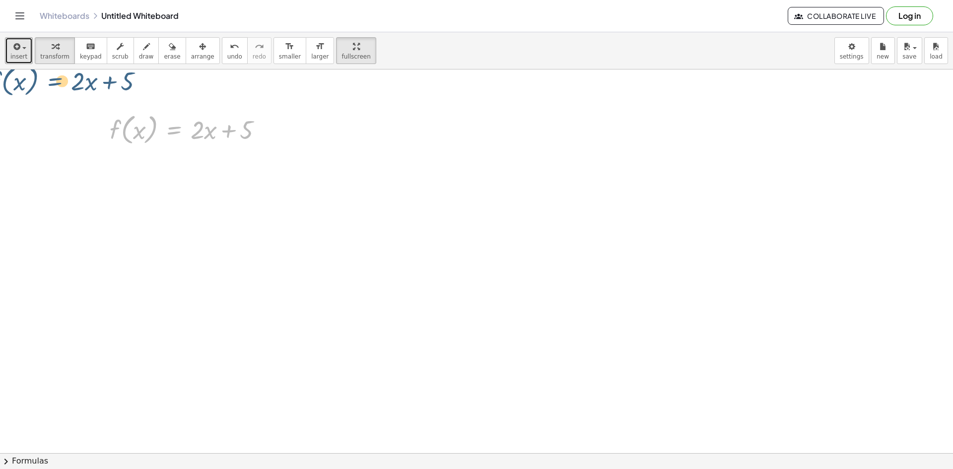
drag, startPoint x: 172, startPoint y: 128, endPoint x: 52, endPoint y: 78, distance: 130.1
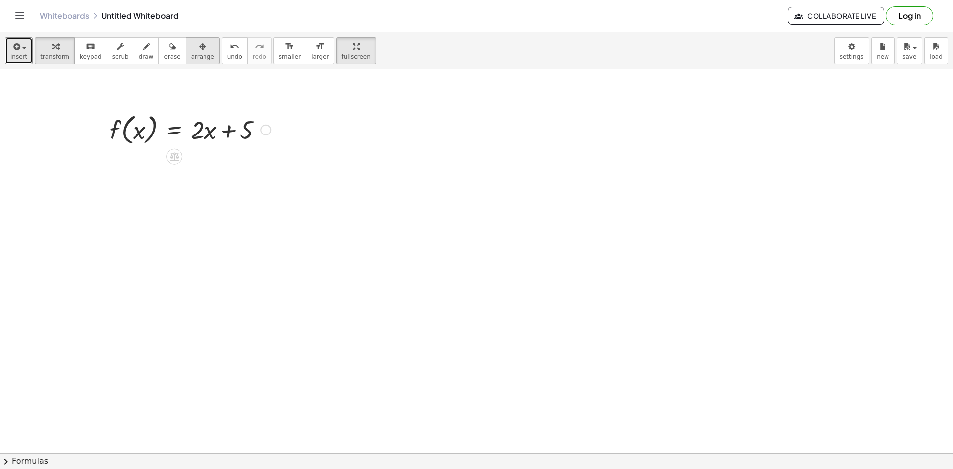
click at [192, 50] on div "button" at bounding box center [202, 46] width 23 height 12
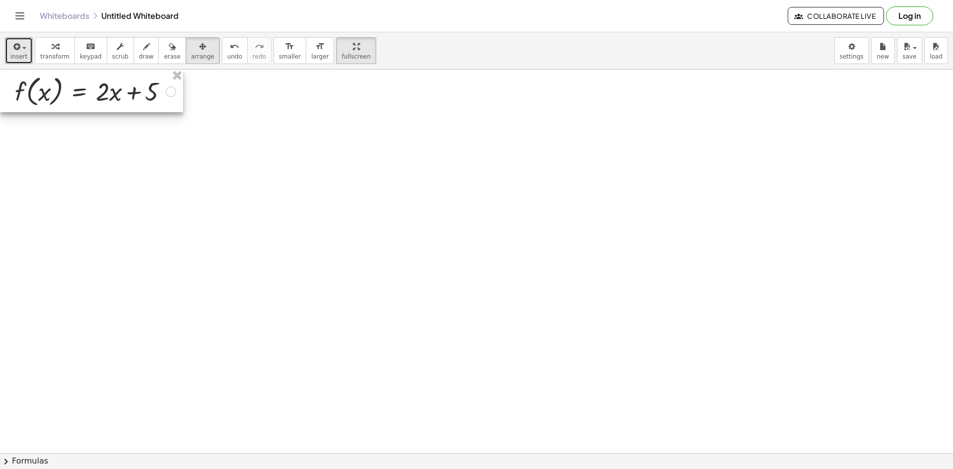
drag, startPoint x: 193, startPoint y: 120, endPoint x: 61, endPoint y: 81, distance: 137.0
click at [61, 81] on div at bounding box center [91, 90] width 183 height 43
drag, startPoint x: 169, startPoint y: 150, endPoint x: 179, endPoint y: 152, distance: 10.1
click at [9, 50] on button "insert" at bounding box center [19, 50] width 28 height 27
